Goal: Task Accomplishment & Management: Use online tool/utility

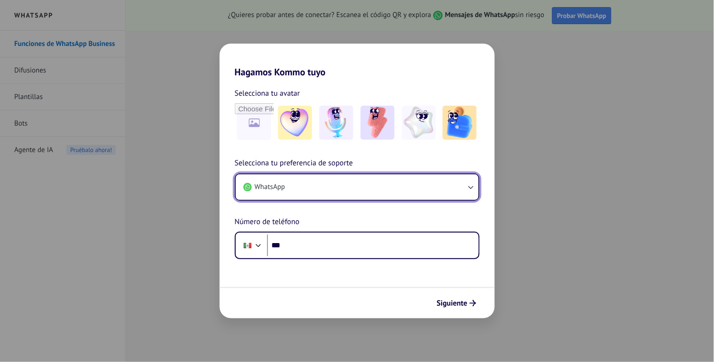
click at [465, 185] on button "WhatsApp" at bounding box center [357, 188] width 243 height 26
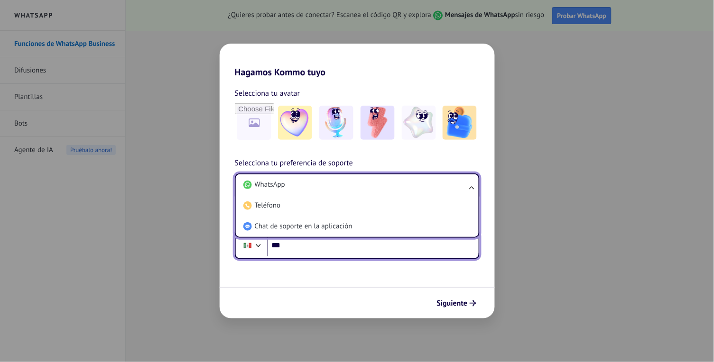
click at [374, 251] on input "***" at bounding box center [373, 246] width 212 height 22
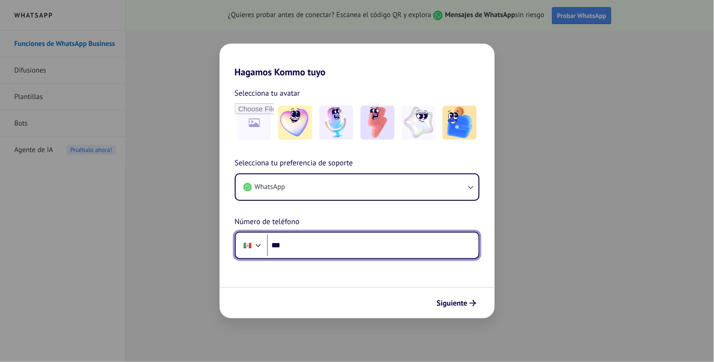
click at [332, 244] on input "***" at bounding box center [373, 246] width 212 height 22
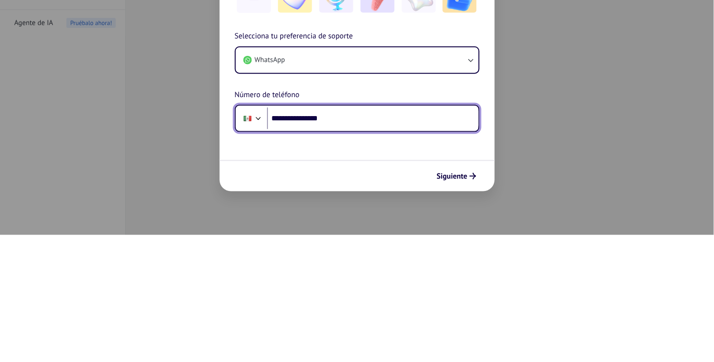
type input "**********"
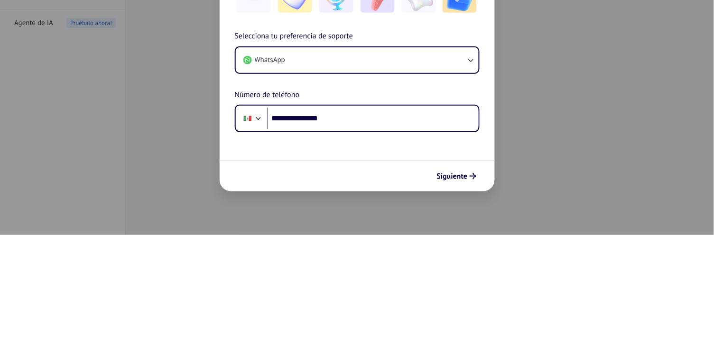
click at [476, 311] on button "Siguiente" at bounding box center [457, 304] width 48 height 16
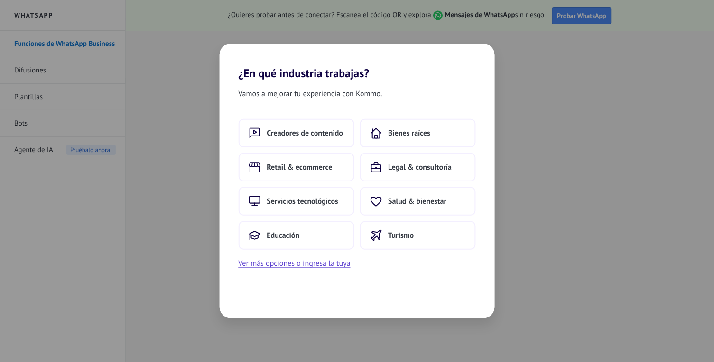
click at [328, 265] on button "Ver más opciones o ingresa la tuya" at bounding box center [295, 264] width 112 height 12
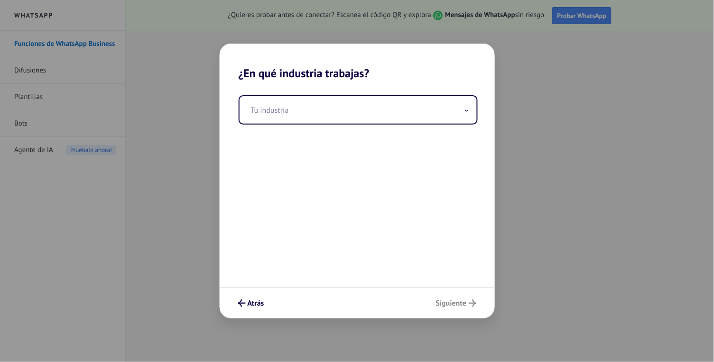
click at [352, 104] on input "text" at bounding box center [358, 110] width 237 height 28
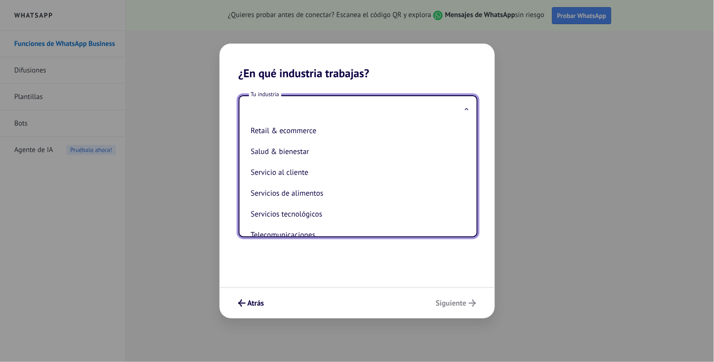
scroll to position [194, 0]
click at [332, 168] on li "Servicio al cliente" at bounding box center [356, 172] width 218 height 21
type input "**********"
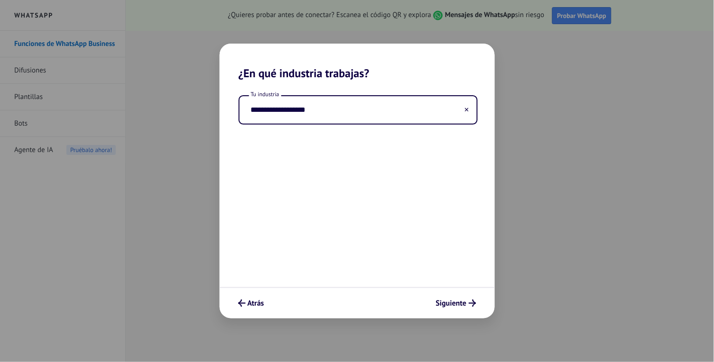
click at [469, 309] on button "Siguiente" at bounding box center [456, 304] width 49 height 16
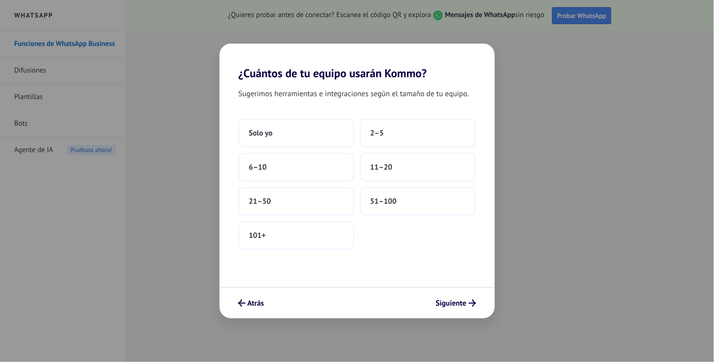
click at [300, 130] on button "Solo yo" at bounding box center [297, 133] width 116 height 28
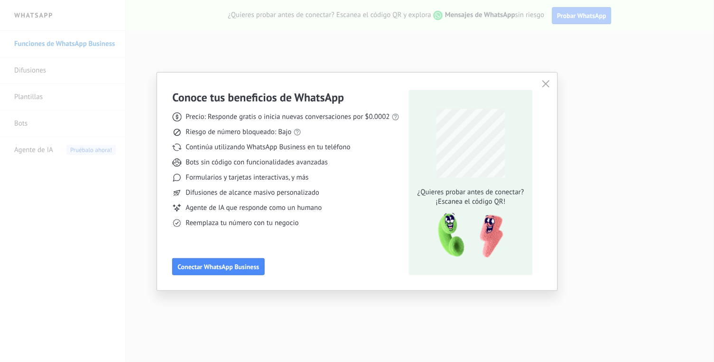
click at [258, 268] on span "Conectar WhatsApp Business" at bounding box center [218, 267] width 82 height 7
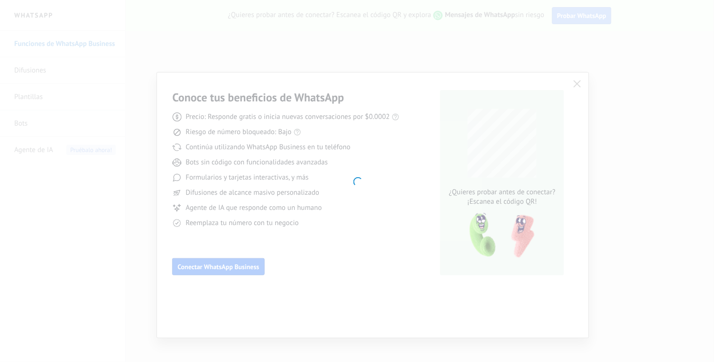
click at [246, 270] on div at bounding box center [357, 181] width 714 height 362
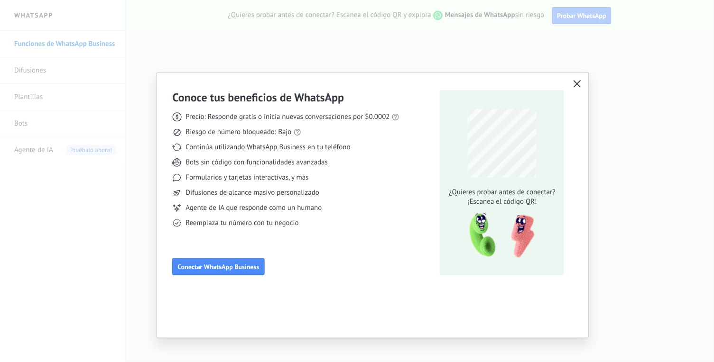
click at [570, 102] on div "Conoce tus beneficios de WhatsApp Precio: Responde gratis o inicia nuevas conve…" at bounding box center [372, 183] width 401 height 186
click at [571, 96] on div "Conoce tus beneficios de WhatsApp Precio: Responde gratis o inicia nuevas conve…" at bounding box center [372, 183] width 401 height 186
click at [580, 103] on div "Conoce tus beneficios de WhatsApp Precio: Responde gratis o inicia nuevas conve…" at bounding box center [373, 182] width 432 height 218
click at [217, 273] on button "Conectar WhatsApp Business" at bounding box center [218, 267] width 92 height 17
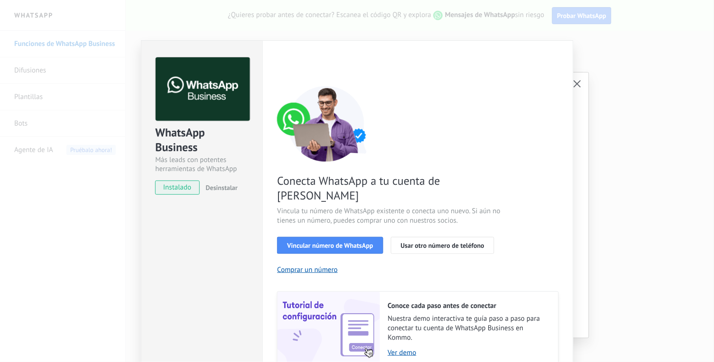
click at [175, 193] on span "instalado" at bounding box center [177, 188] width 43 height 14
click at [175, 188] on span "instalado" at bounding box center [177, 188] width 43 height 14
click at [184, 179] on div "WhatsApp Business Más leads con potentes herramientas de WhatsApp instalado Des…" at bounding box center [201, 122] width 121 height 162
click at [186, 187] on span "instalado" at bounding box center [177, 188] width 43 height 14
click at [194, 188] on span "instalado" at bounding box center [177, 188] width 43 height 14
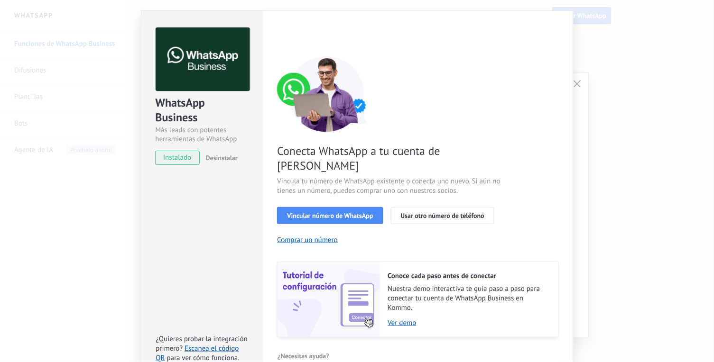
scroll to position [34, 0]
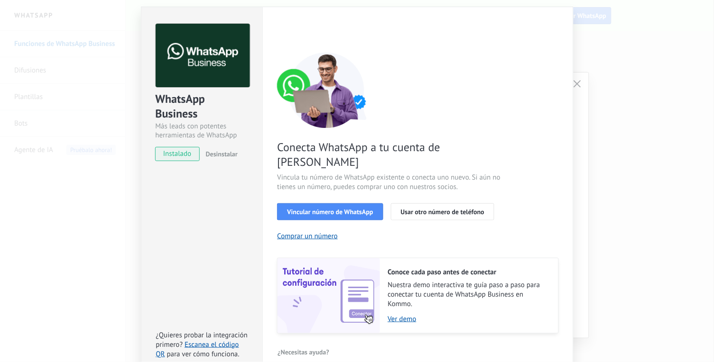
click at [464, 173] on span "Vincula tu número de WhatsApp existente o conecta uno nuevo. Si aún no tienes u…" at bounding box center [390, 182] width 226 height 19
click at [458, 204] on button "Usar otro número de teléfono" at bounding box center [442, 212] width 103 height 17
